Goal: Transaction & Acquisition: Download file/media

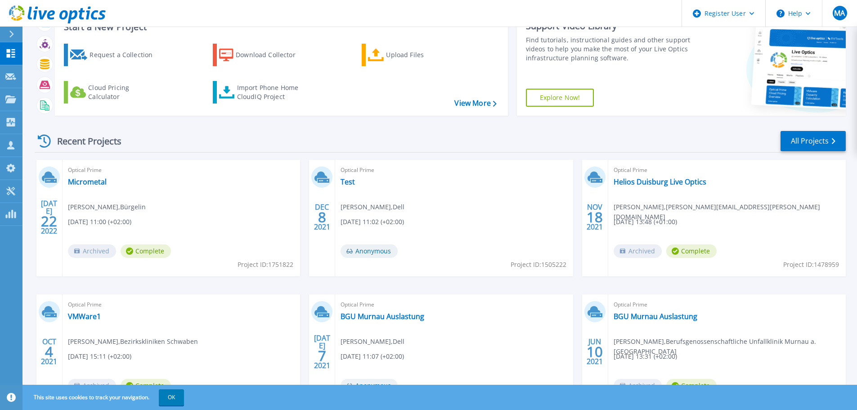
scroll to position [89, 0]
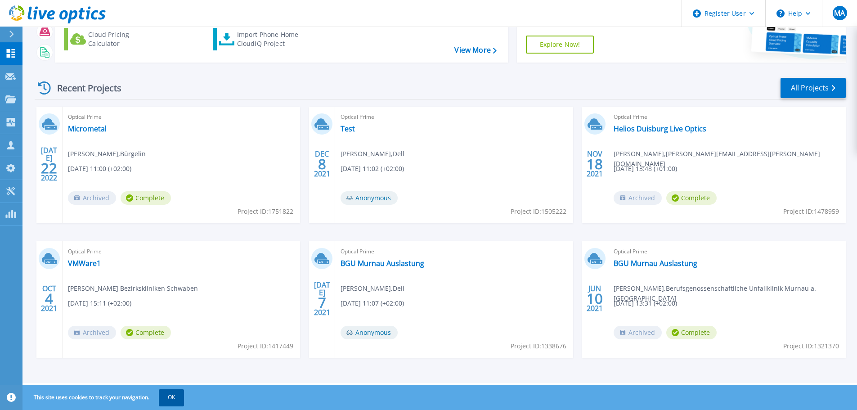
click at [176, 400] on button "OK" at bounding box center [171, 397] width 25 height 16
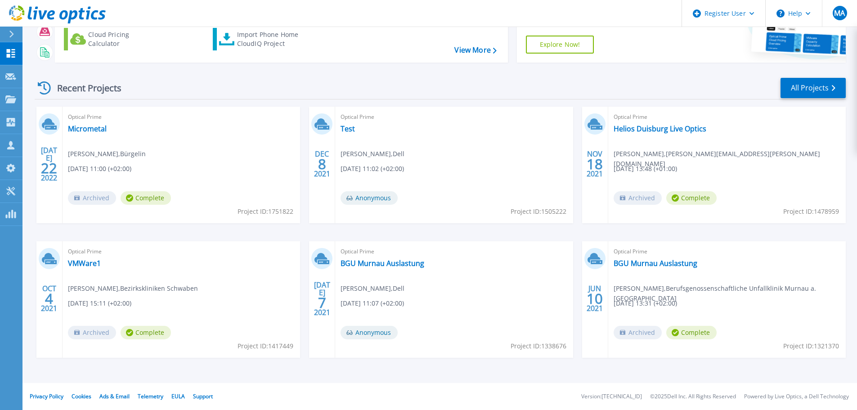
scroll to position [0, 0]
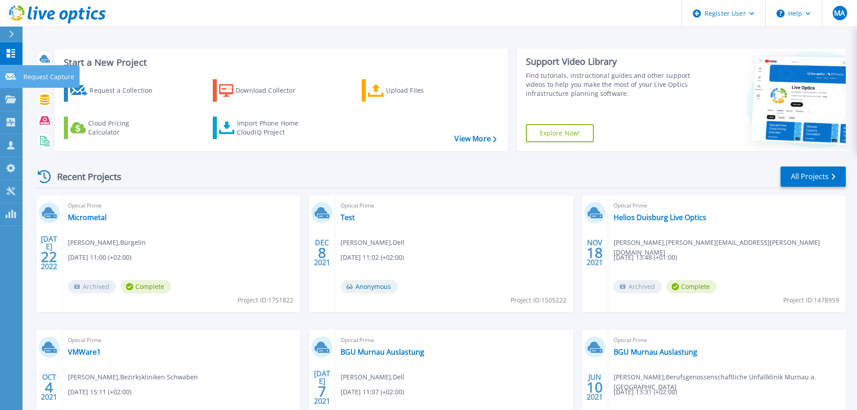
click at [9, 72] on div at bounding box center [10, 76] width 11 height 8
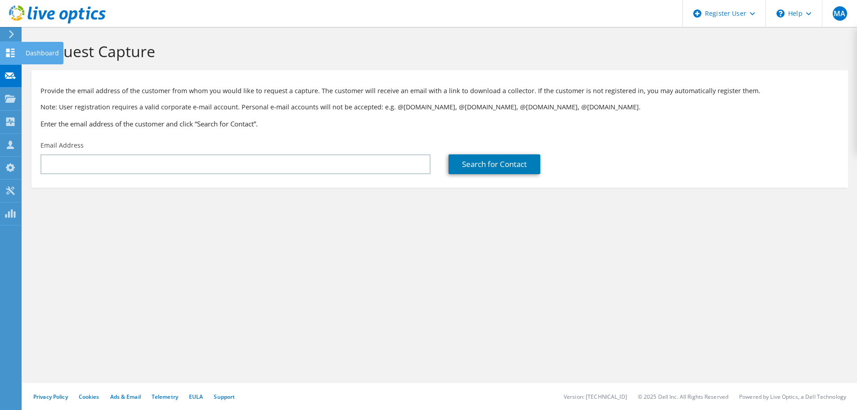
click at [10, 54] on icon at bounding box center [10, 53] width 11 height 9
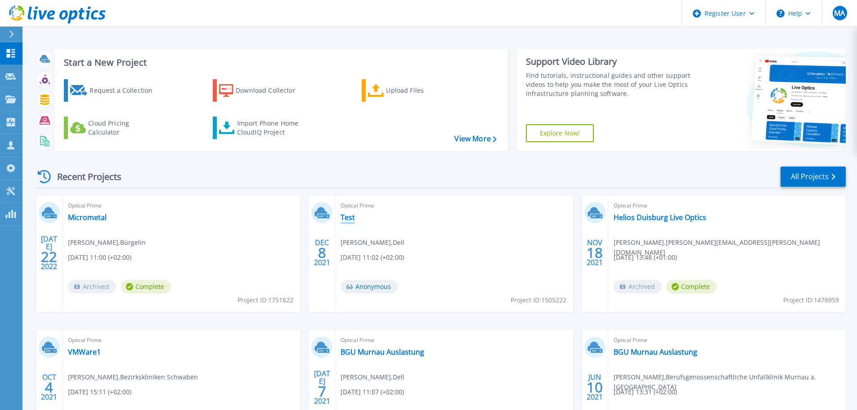
click at [354, 215] on link "Test" at bounding box center [347, 217] width 14 height 9
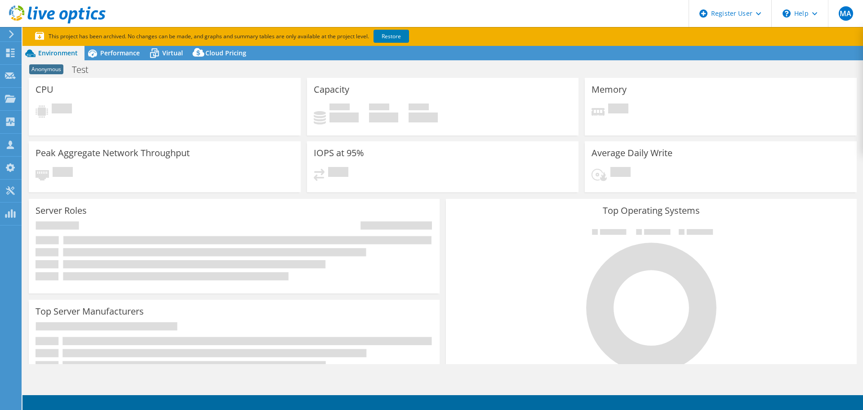
select select "USD"
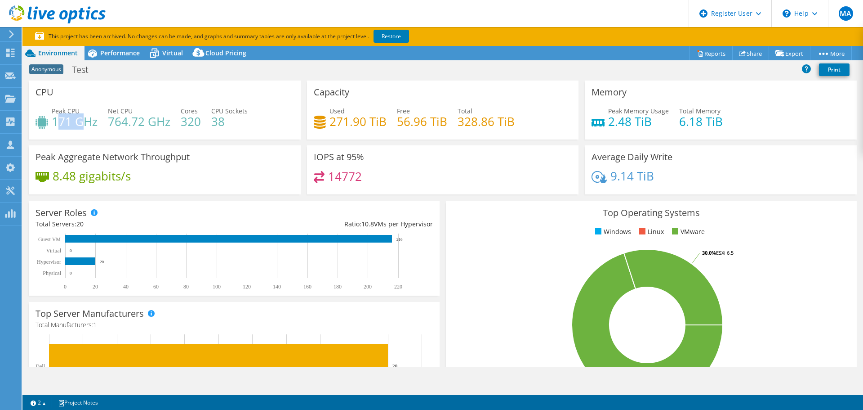
drag, startPoint x: 55, startPoint y: 118, endPoint x: 85, endPoint y: 120, distance: 29.3
click at [85, 120] on h4 "171 GHz" at bounding box center [75, 121] width 46 height 10
drag, startPoint x: 605, startPoint y: 118, endPoint x: 642, endPoint y: 122, distance: 37.5
click at [642, 122] on h4 "2.48 TiB" at bounding box center [638, 121] width 61 height 10
click at [120, 51] on span "Performance" at bounding box center [120, 53] width 40 height 9
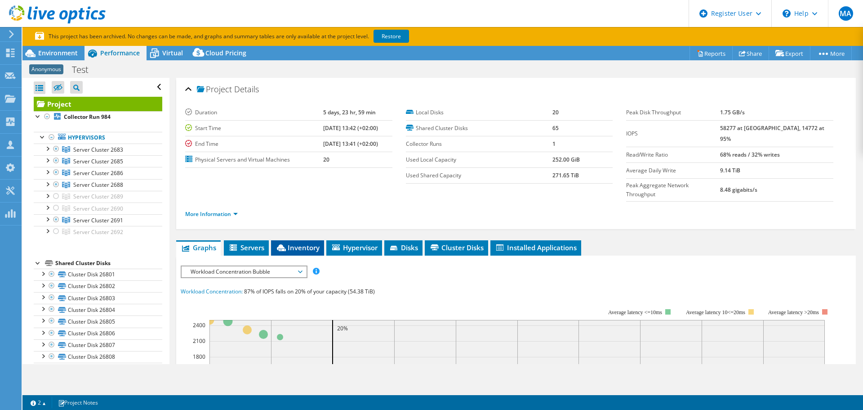
drag, startPoint x: 241, startPoint y: 230, endPoint x: 272, endPoint y: 228, distance: 31.1
click at [243, 243] on span "Servers" at bounding box center [246, 247] width 36 height 9
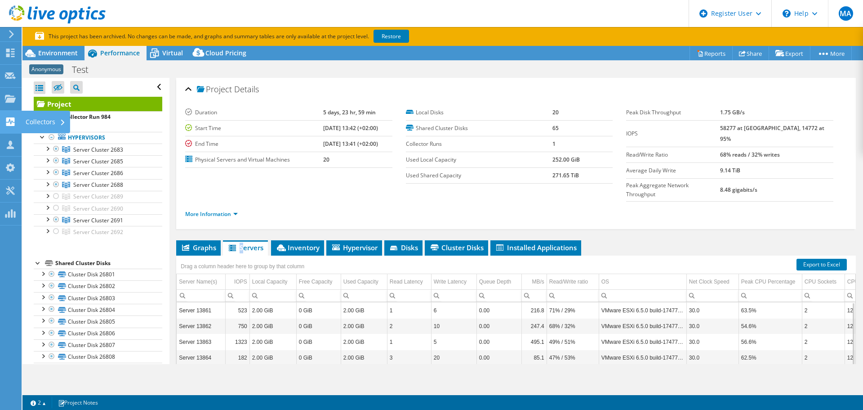
click at [8, 120] on use at bounding box center [10, 121] width 9 height 9
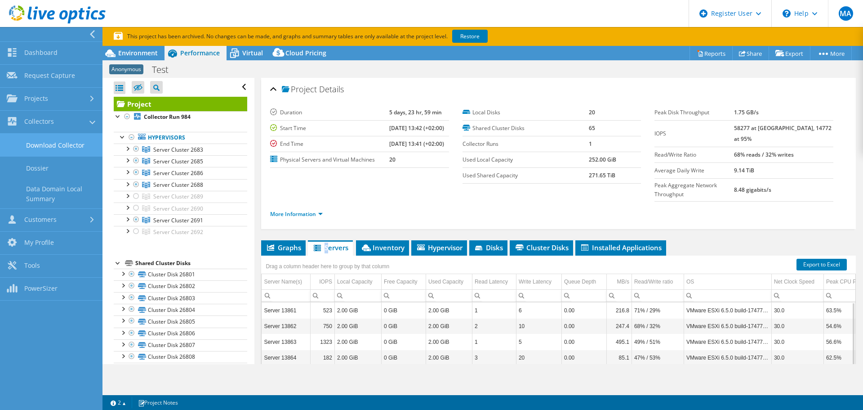
click at [60, 138] on link "Download Collector" at bounding box center [51, 145] width 103 height 23
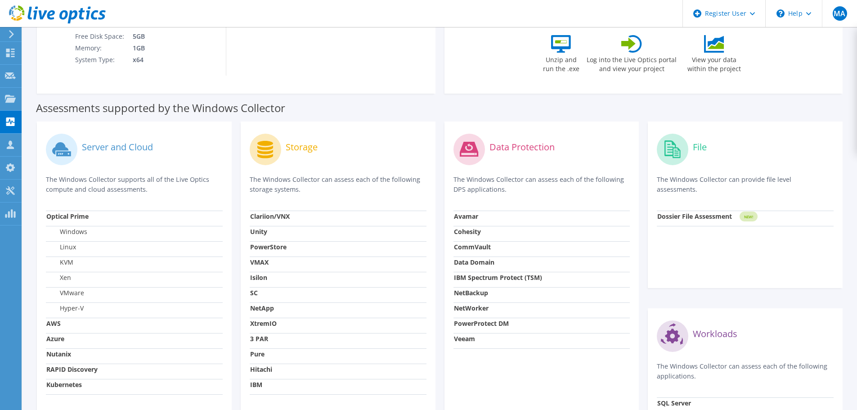
scroll to position [180, 0]
drag, startPoint x: 105, startPoint y: 219, endPoint x: 44, endPoint y: 222, distance: 61.2
click at [44, 222] on div "Server and Cloud The Windows Collector supports all of the Live Optics compute …" at bounding box center [134, 297] width 195 height 353
click at [196, 183] on p "The Windows Collector supports all of the Live Optics compute and cloud assessm…" at bounding box center [134, 184] width 177 height 20
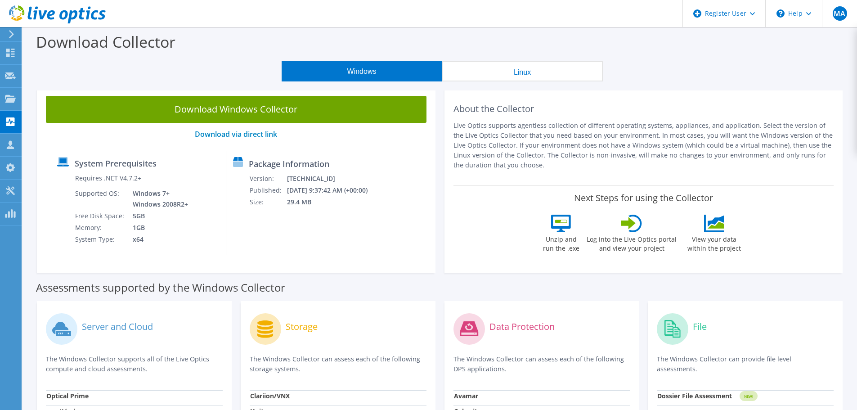
click at [563, 72] on button "Linux" at bounding box center [522, 71] width 161 height 20
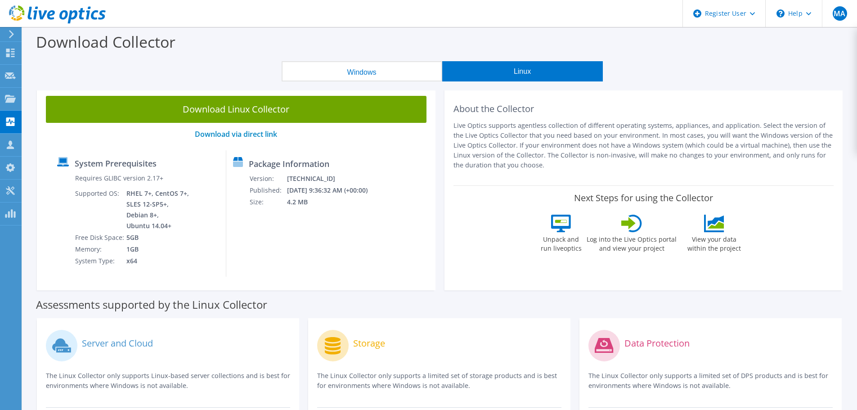
click at [400, 70] on button "Windows" at bounding box center [361, 71] width 161 height 20
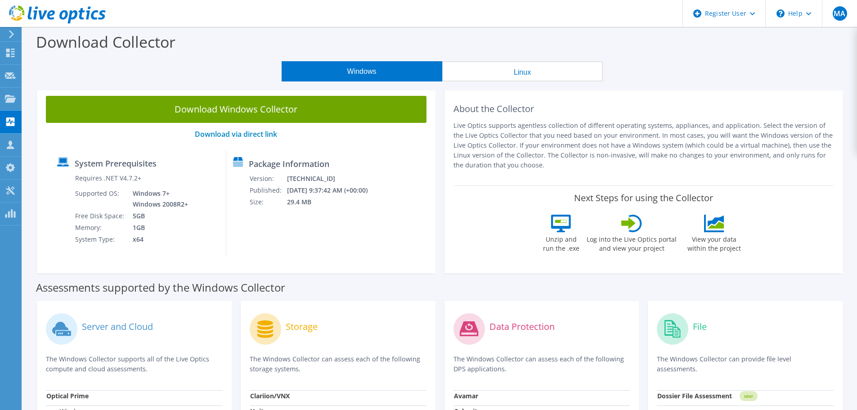
click at [513, 63] on button "Linux" at bounding box center [522, 71] width 161 height 20
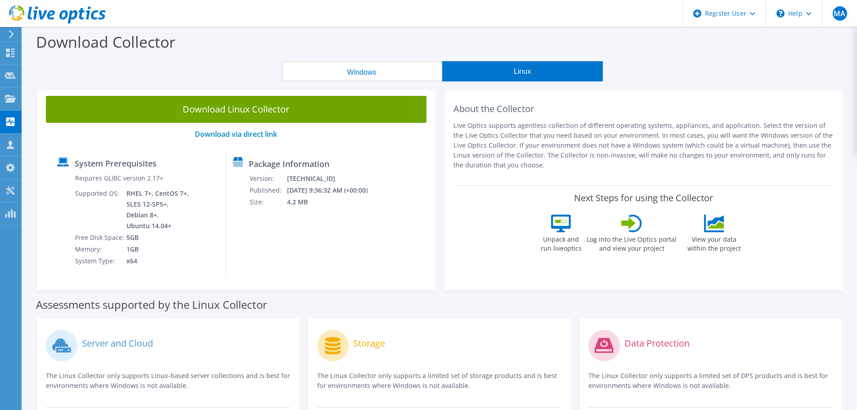
click at [415, 74] on button "Windows" at bounding box center [361, 71] width 161 height 20
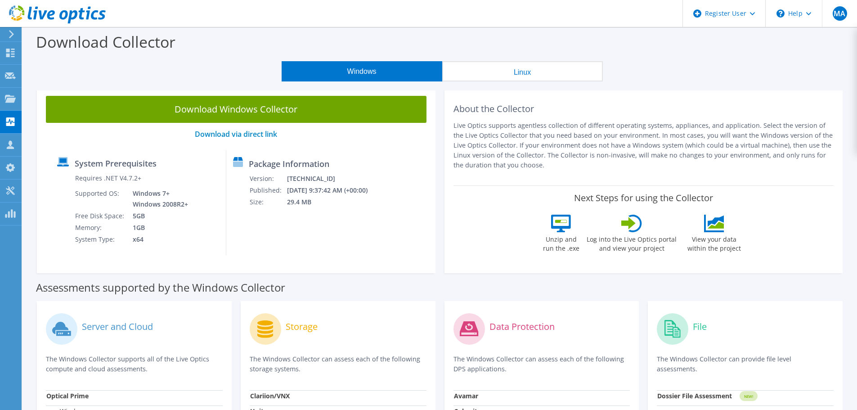
click at [517, 63] on button "Linux" at bounding box center [522, 71] width 161 height 20
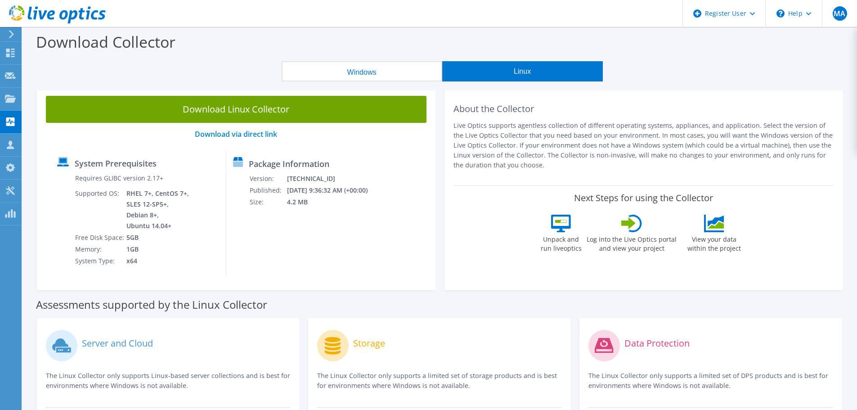
click at [373, 64] on button "Windows" at bounding box center [361, 71] width 161 height 20
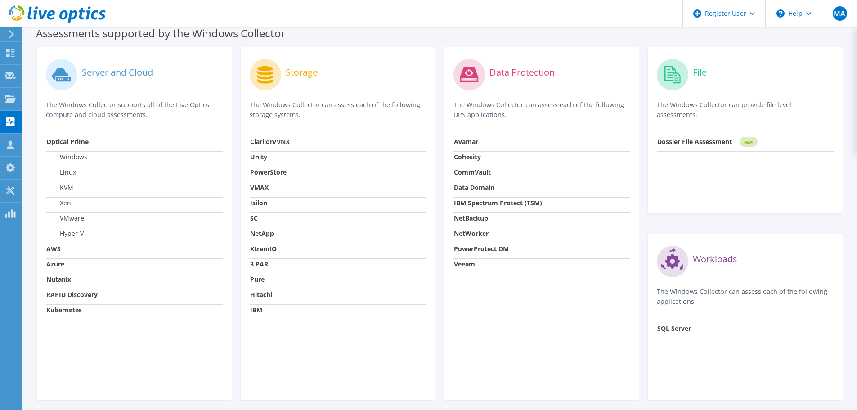
scroll to position [290, 0]
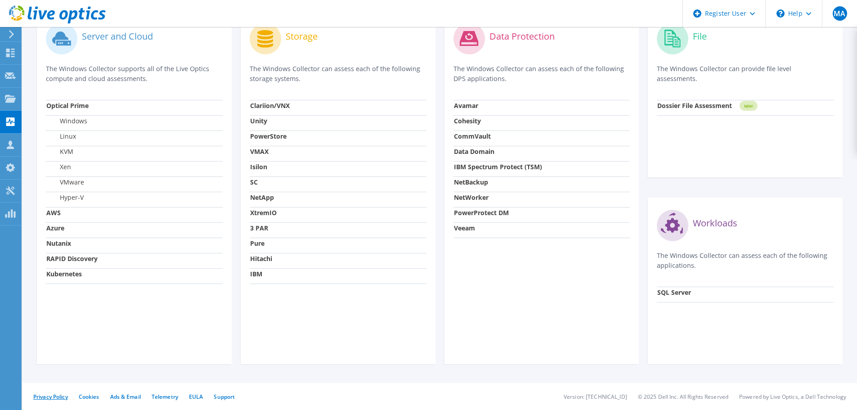
click at [54, 397] on link "Privacy Policy" at bounding box center [50, 397] width 35 height 8
